Goal: Information Seeking & Learning: Learn about a topic

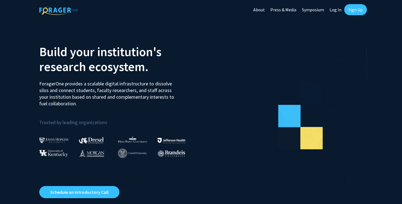
click at [351, 15] on link "Sign Up" at bounding box center [355, 9] width 23 height 11
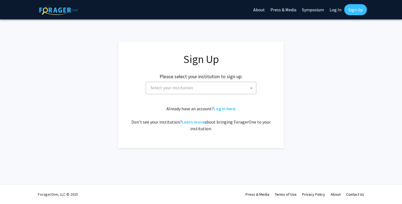
click at [334, 10] on link "Log In" at bounding box center [335, 9] width 17 height 19
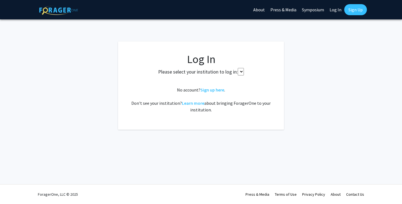
select select
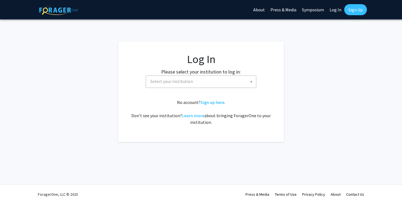
click at [223, 84] on span "Select your institution" at bounding box center [202, 81] width 108 height 11
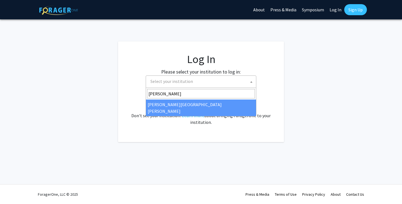
type input "johns"
select select "1"
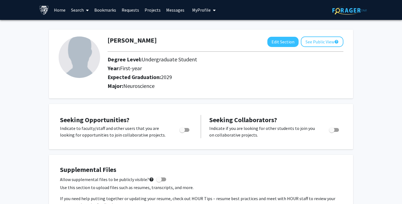
click at [200, 9] on span "My Profile" at bounding box center [201, 10] width 19 height 6
click at [292, 19] on div "Skip navigation Home Search Bookmarks Requests Projects Messages My Profile Jim…" at bounding box center [201, 10] width 332 height 20
click at [81, 11] on link "Search" at bounding box center [79, 9] width 23 height 19
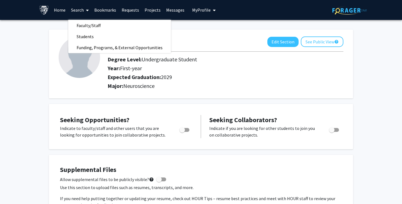
click at [81, 11] on link "Search" at bounding box center [79, 9] width 23 height 19
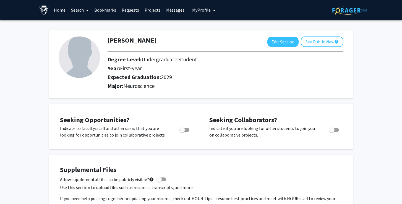
click at [84, 11] on span at bounding box center [86, 10] width 5 height 19
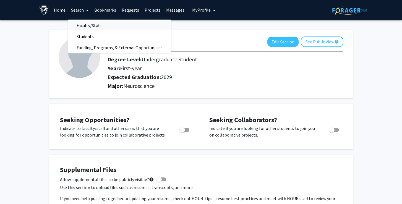
click at [88, 26] on span "Faculty/Staff" at bounding box center [88, 25] width 41 height 11
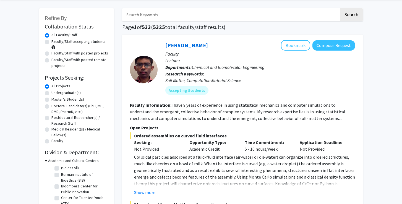
scroll to position [24, 0]
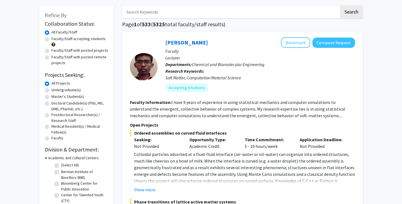
click at [63, 89] on label "Undergraduate(s)" at bounding box center [65, 90] width 29 height 6
click at [55, 89] on input "Undergraduate(s)" at bounding box center [53, 89] width 4 height 4
radio input "true"
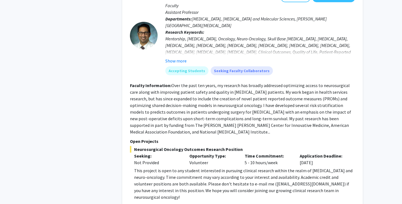
scroll to position [269, 0]
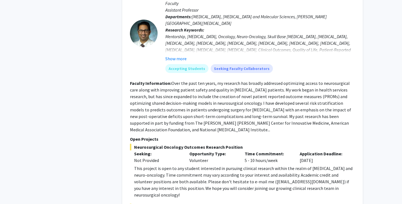
click at [211, 104] on fg-read-more "Over the past ten years, my research has broadly addressed optimizing access to…" at bounding box center [240, 107] width 221 height 52
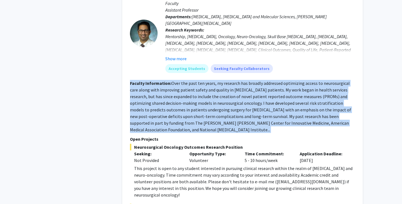
click at [211, 104] on fg-read-more "Over the past ten years, my research has broadly addressed optimizing access to…" at bounding box center [240, 107] width 221 height 52
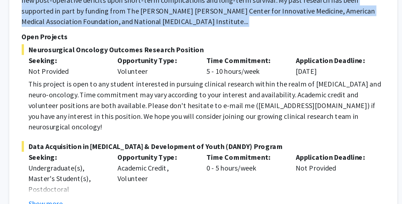
scroll to position [313, 0]
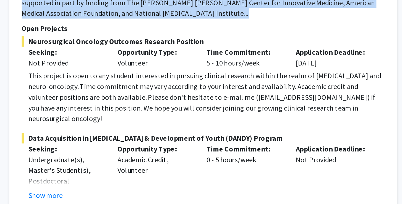
click at [134, 121] on div "This project is open to any student interested in pursuing clinical research wi…" at bounding box center [244, 137] width 221 height 33
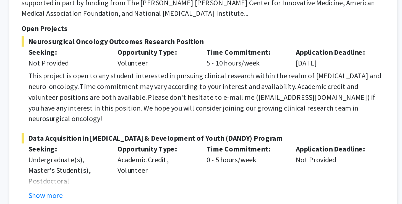
click at [134, 121] on div "This project is open to any student interested in pursuing clinical research wi…" at bounding box center [244, 137] width 221 height 33
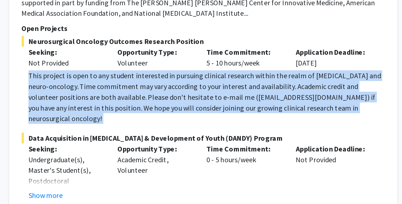
click at [134, 121] on div "This project is open to any student interested in pursuing clinical research wi…" at bounding box center [244, 137] width 221 height 33
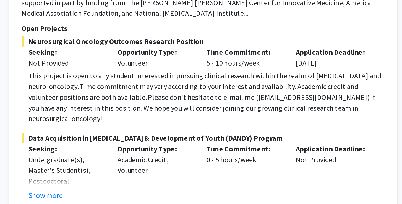
click at [134, 121] on div "This project is open to any student interested in pursuing clinical research wi…" at bounding box center [244, 137] width 221 height 33
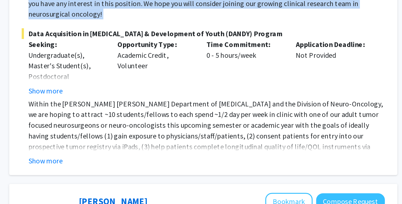
scroll to position [378, 0]
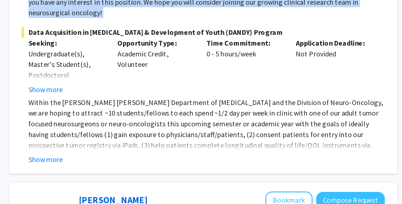
click at [134, 138] on p "Within the Johns Hopkins Department of Neurosurgery and the Division of Neuro-O…" at bounding box center [244, 161] width 221 height 46
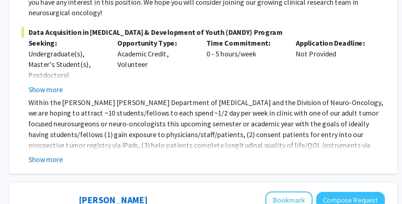
click at [134, 138] on p "Within the Johns Hopkins Department of Neurosurgery and the Division of Neuro-O…" at bounding box center [244, 161] width 221 height 46
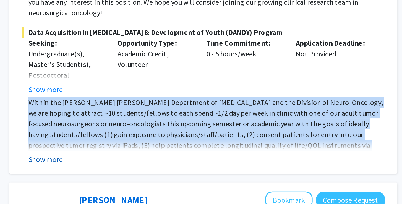
click at [134, 173] on button "Show more" at bounding box center [144, 176] width 21 height 7
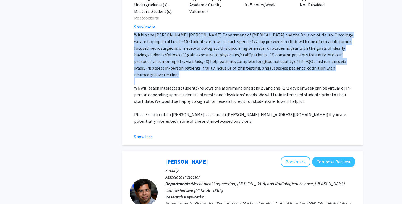
scroll to position [485, 0]
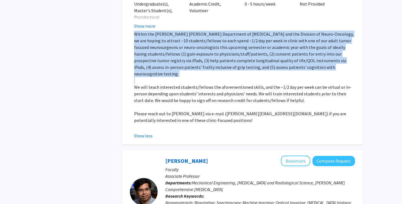
click at [244, 84] on p "We will teach interested students/fellows the aforementioned skills, and the ~1…" at bounding box center [244, 94] width 221 height 20
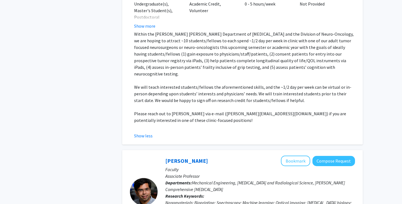
click at [244, 84] on p "We will teach interested students/fellows the aforementioned skills, and the ~1…" at bounding box center [244, 94] width 221 height 20
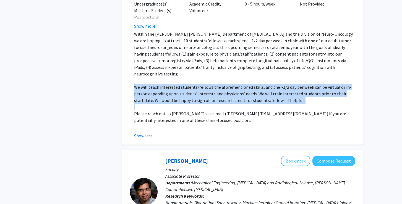
scroll to position [419, 0]
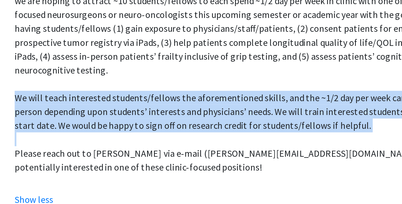
click at [134, 150] on p "We will teach interested students/fellows the aforementioned skills, and the ~1…" at bounding box center [244, 160] width 221 height 20
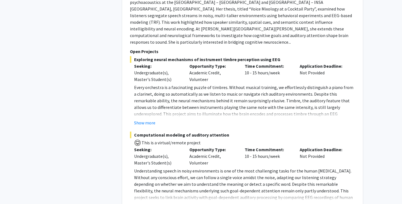
scroll to position [2505, 0]
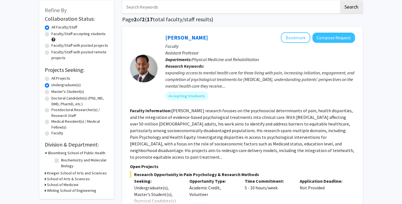
scroll to position [29, 0]
click at [237, 78] on div "expanding access to mental health care for those living with pain, increasing i…" at bounding box center [260, 79] width 190 height 20
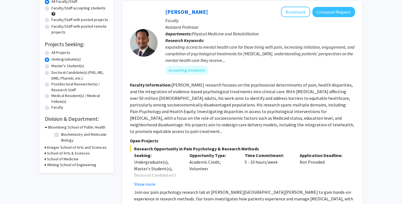
scroll to position [56, 0]
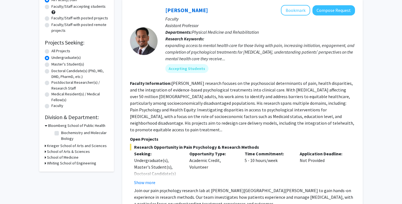
click at [240, 53] on div "expanding access to mental health care for those living with pain, increasing i…" at bounding box center [260, 52] width 190 height 20
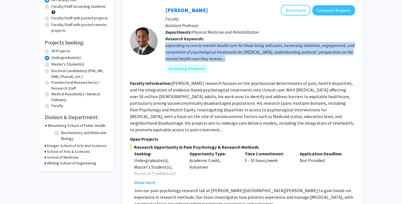
scroll to position [32, 0]
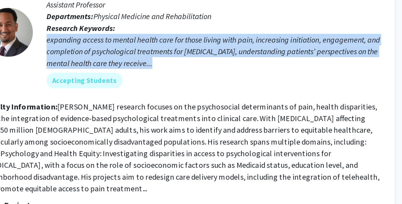
click at [165, 67] on div "expanding access to mental health care for those living with pain, increasing i…" at bounding box center [260, 77] width 190 height 20
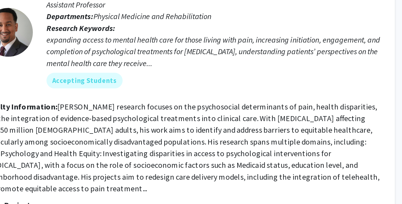
click at [165, 67] on div "expanding access to mental health care for those living with pain, increasing i…" at bounding box center [260, 77] width 190 height 20
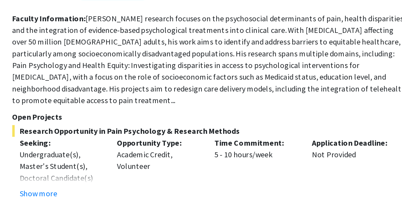
scroll to position [42, 0]
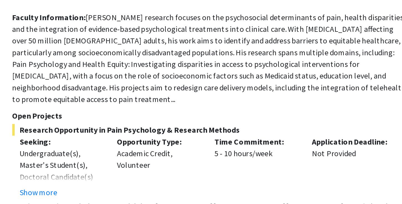
click at [130, 95] on fg-read-more "Dr. Fenan Rassu’s research focuses on the psychosocial determinants of pain, he…" at bounding box center [242, 121] width 224 height 52
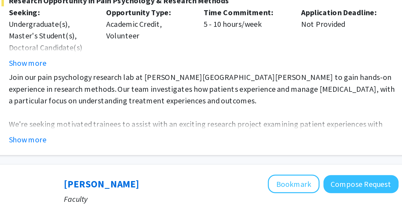
scroll to position [116, 0]
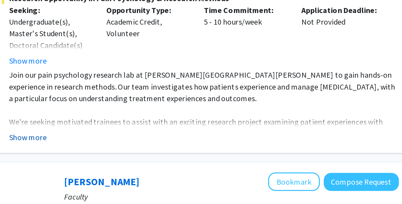
click at [134, 163] on button "Show more" at bounding box center [144, 166] width 21 height 7
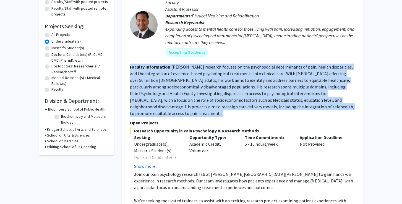
scroll to position [71, 0]
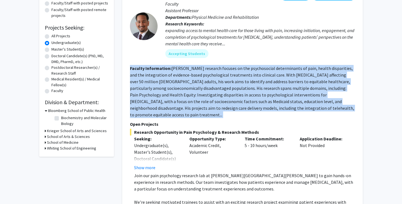
click at [166, 92] on section "Faculty Information: Dr. Fenan Rassu’s research focuses on the psychosocial det…" at bounding box center [242, 91] width 225 height 53
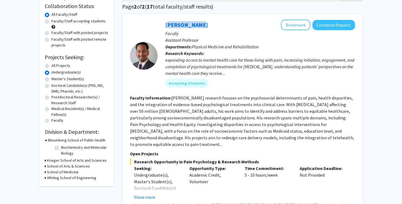
scroll to position [41, 0]
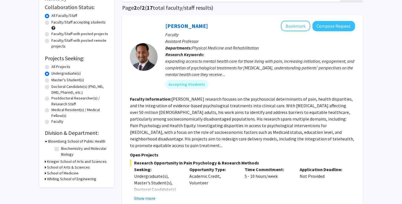
drag, startPoint x: 182, startPoint y: 29, endPoint x: 181, endPoint y: 9, distance: 20.8
click at [314, 58] on div "Fenan Rassu Bookmark Compose Request Faculty Assistant Professor Departments: P…" at bounding box center [257, 57] width 198 height 72
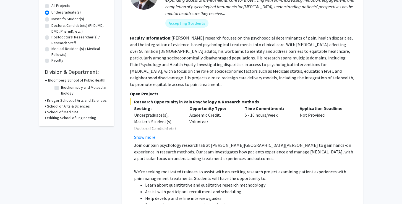
scroll to position [103, 0]
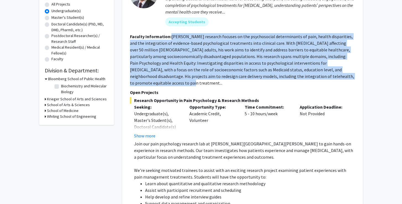
drag, startPoint x: 170, startPoint y: 36, endPoint x: 315, endPoint y: 81, distance: 151.6
click at [315, 81] on fg-search-faculty "Fenan Rassu Bookmark Compose Request Faculty Assistant Professor Departments: P…" at bounding box center [242, 120] width 225 height 324
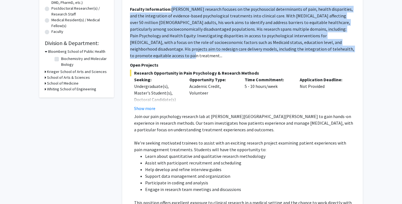
scroll to position [130, 0]
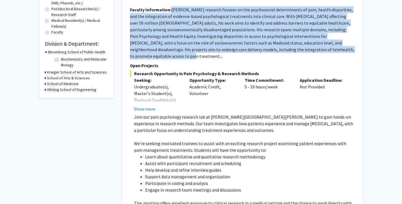
click at [187, 117] on p "Join our pain psychology research lab at [PERSON_NAME][GEOGRAPHIC_DATA][PERSON_…" at bounding box center [244, 124] width 221 height 20
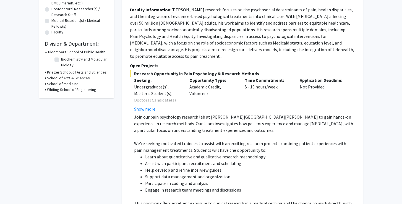
click at [187, 117] on p "Join our pain psychology research lab at [PERSON_NAME][GEOGRAPHIC_DATA][PERSON_…" at bounding box center [244, 124] width 221 height 20
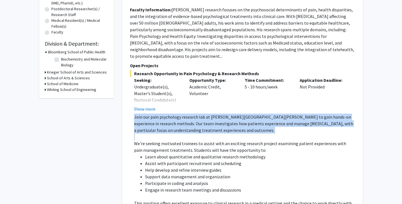
copy p "Join our pain psychology research lab at [PERSON_NAME][GEOGRAPHIC_DATA][PERSON_…"
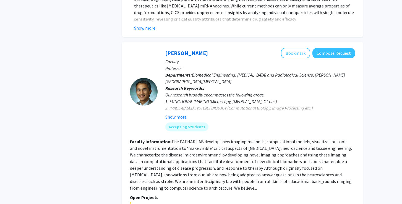
scroll to position [1875, 0]
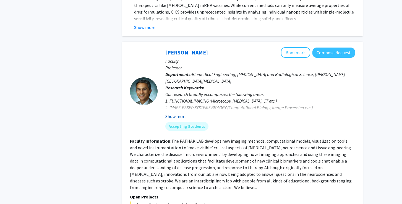
click at [177, 113] on button "Show more" at bounding box center [175, 116] width 21 height 7
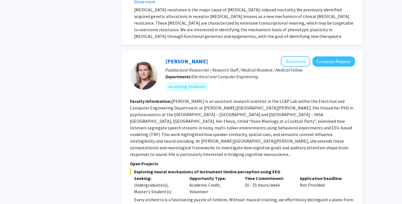
scroll to position [2341, 0]
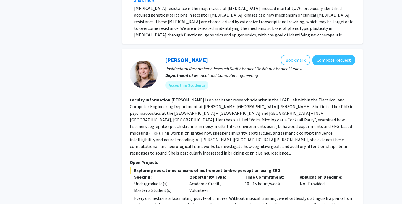
click at [230, 65] on p "Postdoctoral Researcher / Research Staff / Medical Resident / Medical Fellow" at bounding box center [260, 68] width 190 height 7
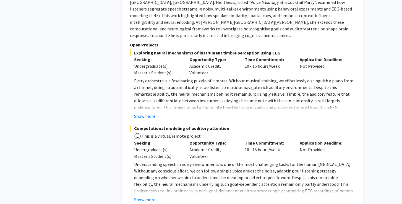
scroll to position [2458, 0]
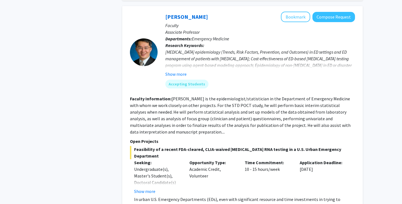
scroll to position [293, 0]
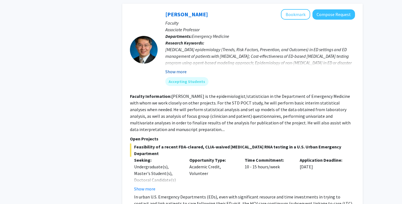
click at [180, 68] on button "Show more" at bounding box center [175, 71] width 21 height 7
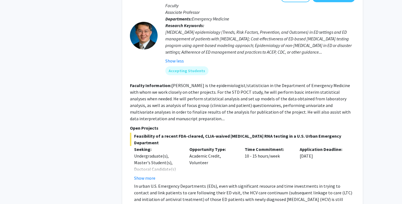
scroll to position [257, 0]
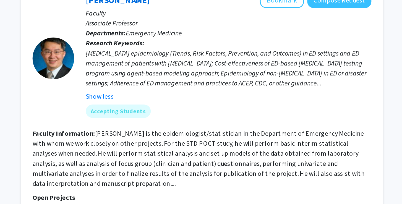
click at [177, 83] on div "Infectious diseases epidemiology (Trends, Risk Factors, Prevention, and Outcome…" at bounding box center [260, 96] width 190 height 27
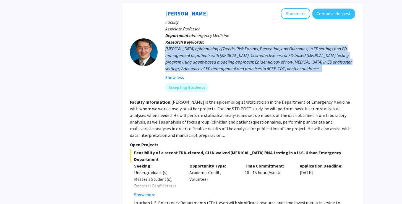
click at [267, 50] on div "Infectious diseases epidemiology (Trends, Risk Factors, Prevention, and Outcome…" at bounding box center [260, 58] width 190 height 27
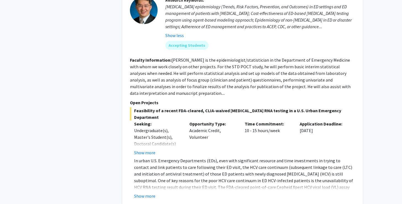
scroll to position [336, 0]
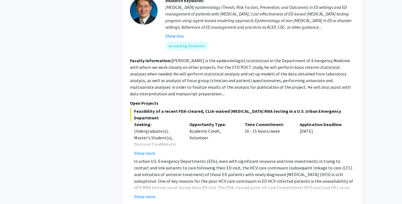
click at [280, 70] on fg-read-more "Dr. Hsieh is the epidemiologist/statistician in the Department of Emergency Med…" at bounding box center [240, 77] width 221 height 39
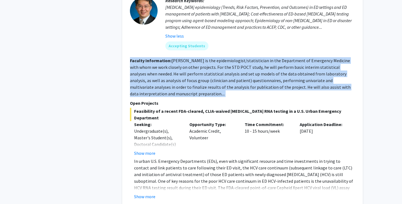
click at [280, 70] on fg-read-more "Dr. Hsieh is the epidemiologist/statistician in the Department of Emergency Med…" at bounding box center [240, 77] width 221 height 39
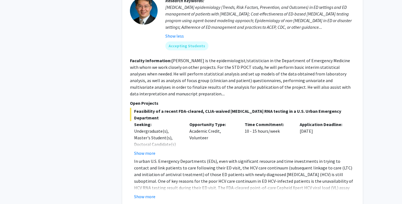
click at [281, 68] on fg-read-more "Dr. Hsieh is the epidemiologist/statistician in the Department of Emergency Med…" at bounding box center [240, 77] width 221 height 39
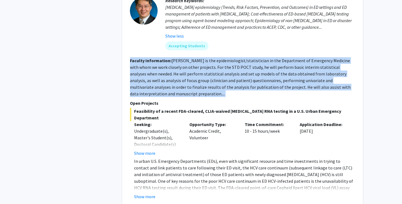
click at [281, 68] on fg-read-more "Dr. Hsieh is the epidemiologist/statistician in the Department of Emergency Med…" at bounding box center [240, 77] width 221 height 39
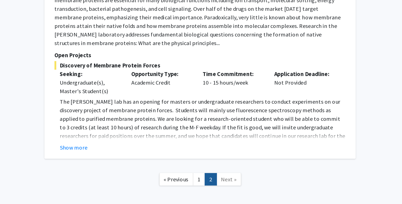
scroll to position [1347, 0]
click at [259, 182] on span "Next »" at bounding box center [265, 185] width 12 height 6
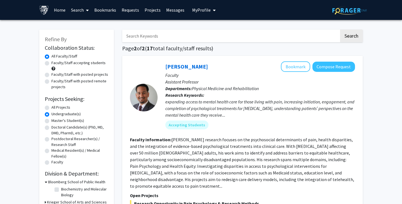
scroll to position [0, 0]
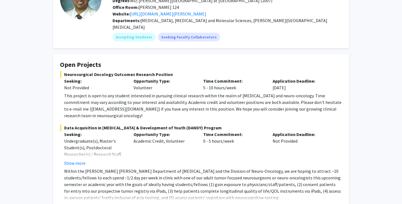
scroll to position [57, 0]
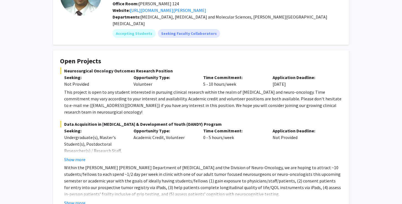
click at [99, 94] on div "This project is open to any student interested in pursuing clinical research wi…" at bounding box center [203, 102] width 278 height 27
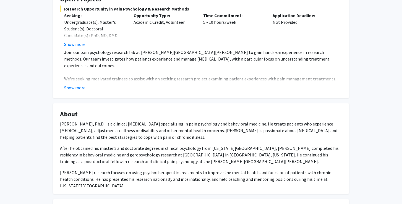
scroll to position [122, 0]
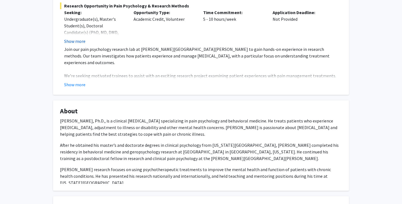
click at [77, 38] on button "Show more" at bounding box center [74, 41] width 21 height 7
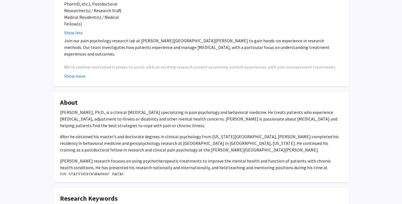
scroll to position [157, 0]
click at [75, 72] on button "Show more" at bounding box center [74, 75] width 21 height 7
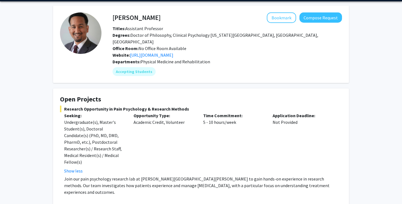
scroll to position [27, 0]
